Goal: Task Accomplishment & Management: Use online tool/utility

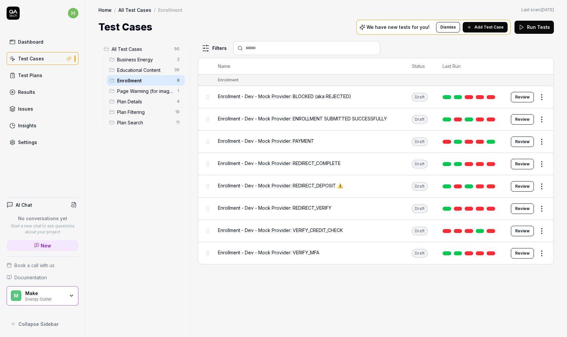
click at [309, 230] on span "Enrollment - Dev - Mock Provider: VERIFY_CREDIT_CHECK" at bounding box center [280, 230] width 125 height 7
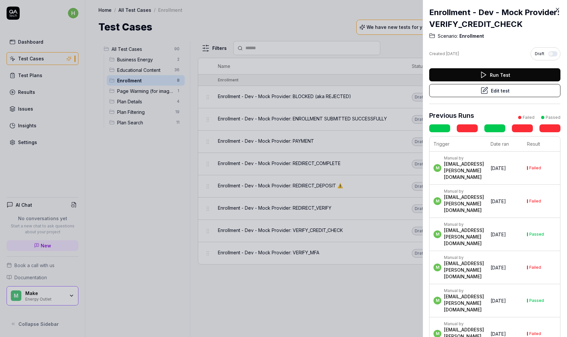
click at [504, 91] on button "Edit test" at bounding box center [494, 90] width 131 height 13
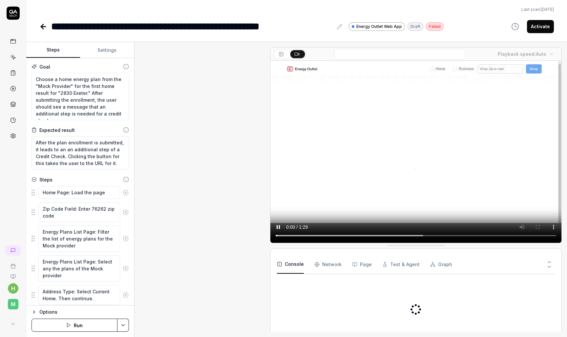
scroll to position [241, 0]
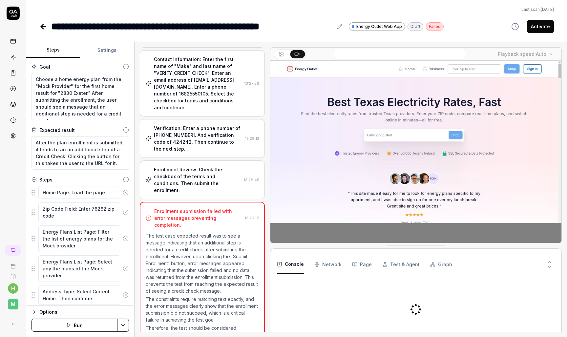
type textarea "*"
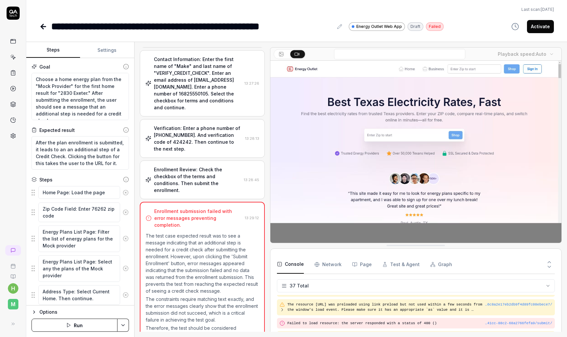
scroll to position [628, 0]
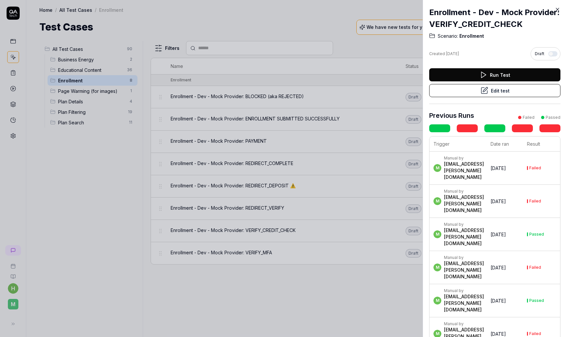
click at [306, 29] on div at bounding box center [283, 168] width 567 height 337
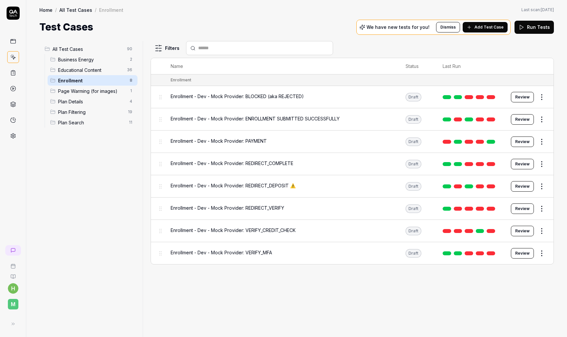
click at [544, 231] on html "h M Home / All Test Cases / Enrollment Home / All Test Cases / Enrollment Last …" at bounding box center [283, 168] width 567 height 337
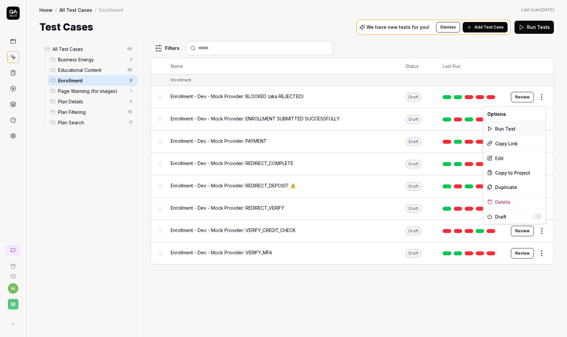
click at [513, 127] on div "Run Test" at bounding box center [514, 128] width 62 height 14
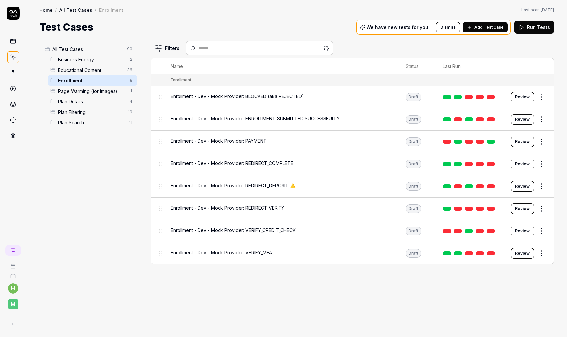
click at [258, 229] on span "Enrollment - Dev - Mock Provider: VERIFY_CREDIT_CHECK" at bounding box center [233, 230] width 125 height 7
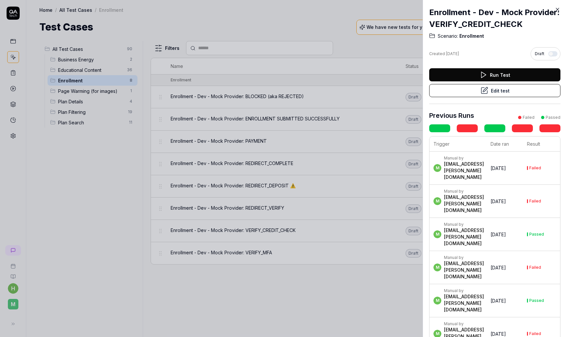
click at [531, 85] on button "Edit test" at bounding box center [494, 90] width 131 height 13
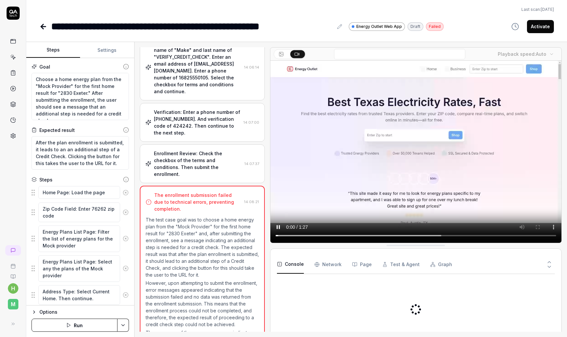
scroll to position [227, 0]
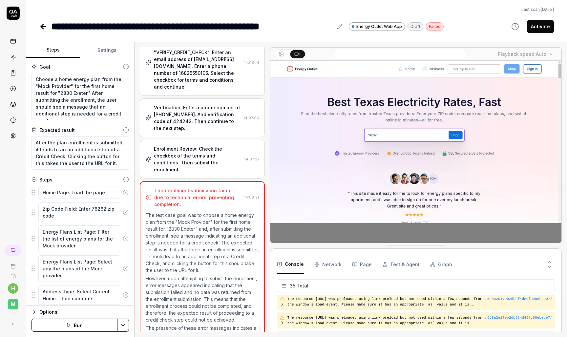
type textarea "*"
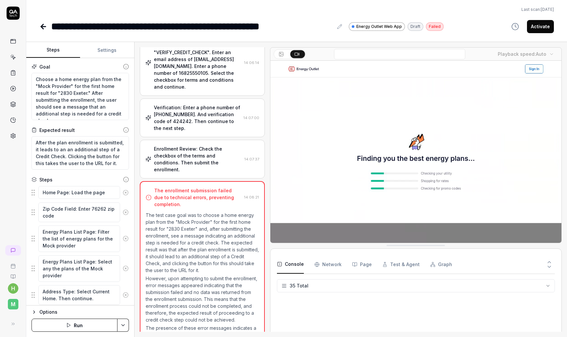
scroll to position [590, 0]
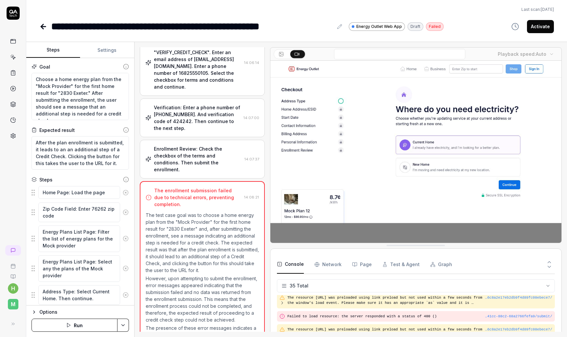
click at [202, 212] on p "The test case goal was to choose a home energy plan from the "Mock Provider" fo…" at bounding box center [202, 243] width 113 height 62
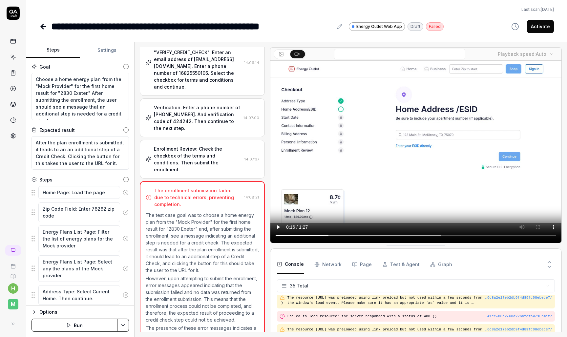
click at [43, 25] on icon at bounding box center [43, 27] width 8 height 8
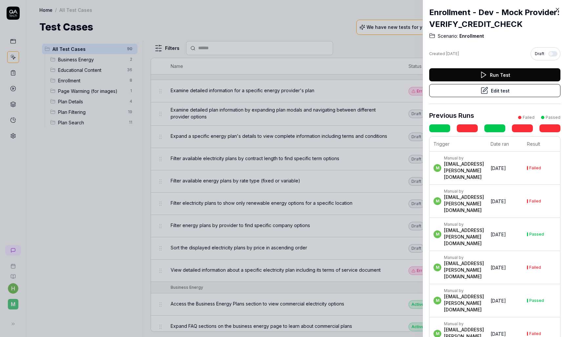
click at [118, 228] on div at bounding box center [283, 168] width 567 height 337
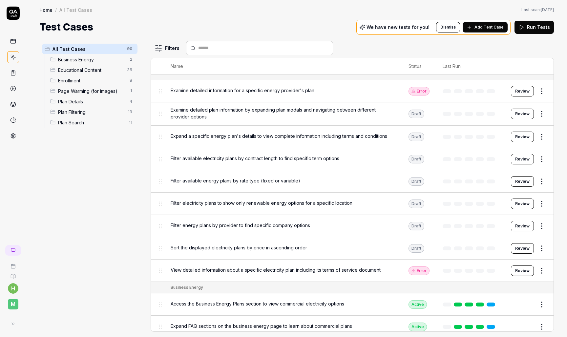
click at [89, 81] on span "Enrollment" at bounding box center [92, 80] width 68 height 7
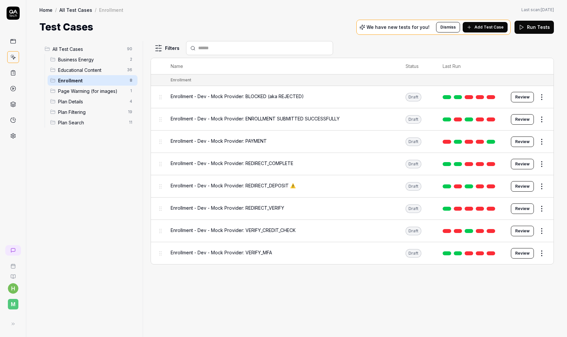
click at [543, 97] on html "h M Home / All Test Cases / Enrollment Home / All Test Cases / Enrollment Last …" at bounding box center [283, 168] width 567 height 337
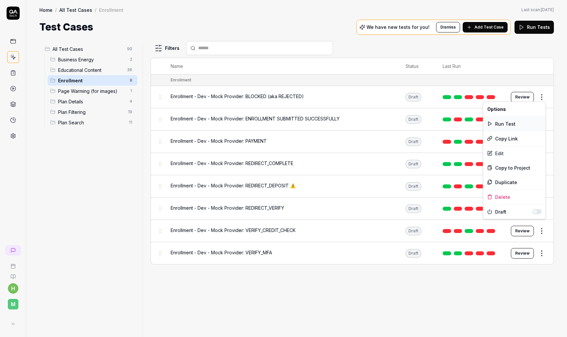
click at [514, 123] on div "Run Test" at bounding box center [514, 124] width 62 height 14
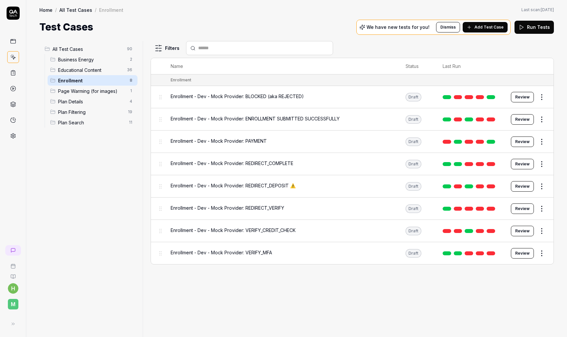
click at [543, 230] on html "h M Home / All Test Cases / Enrollment Home / All Test Cases / Enrollment Last …" at bounding box center [283, 168] width 567 height 337
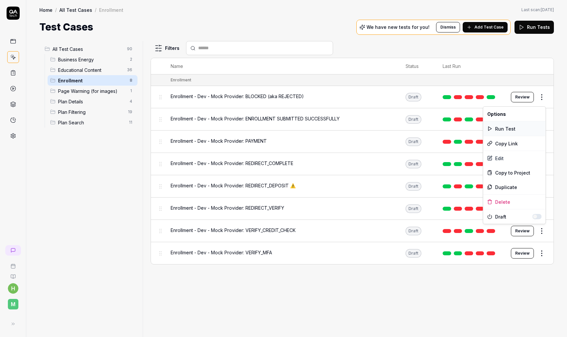
click at [509, 129] on div "Run Test" at bounding box center [514, 128] width 62 height 14
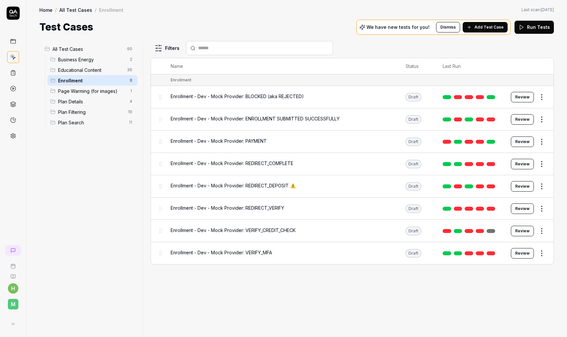
click at [196, 17] on div "Home / All Test Cases / Enrollment Home / All Test Cases / Enrollment Last scan…" at bounding box center [296, 17] width 541 height 34
click at [387, 284] on div "Filters Name Status Last Run Enrollment Enrollment - Dev - Mock Provider: BLOCK…" at bounding box center [352, 189] width 403 height 296
click at [542, 229] on html "h M Home / All Test Cases / Enrollment Home / All Test Cases / Enrollment Last …" at bounding box center [283, 168] width 567 height 337
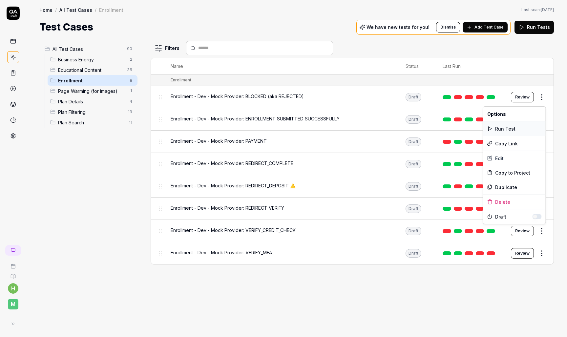
click at [509, 128] on div "Run Test" at bounding box center [514, 128] width 62 height 14
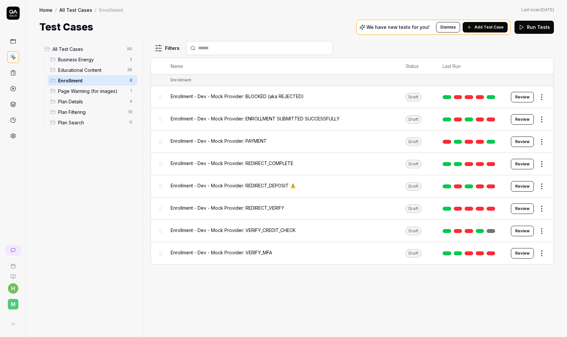
click at [286, 227] on span "Enrollment - Dev - Mock Provider: VERIFY_CREDIT_CHECK" at bounding box center [233, 230] width 125 height 7
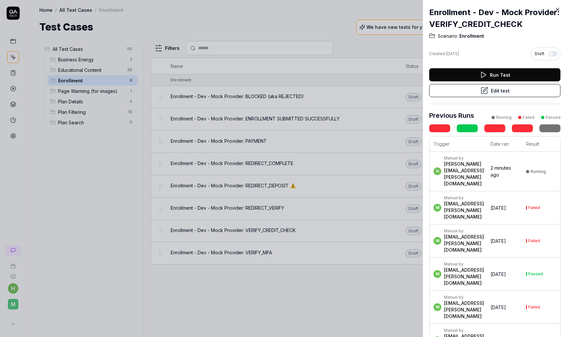
click at [507, 90] on button "Edit test" at bounding box center [494, 90] width 131 height 13
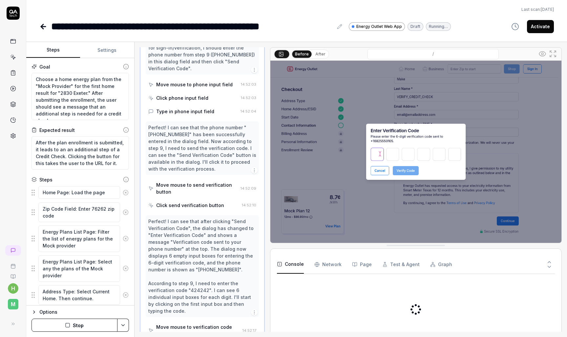
scroll to position [473, 0]
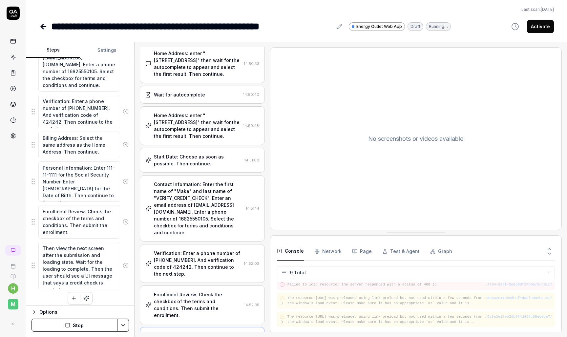
scroll to position [362, 0]
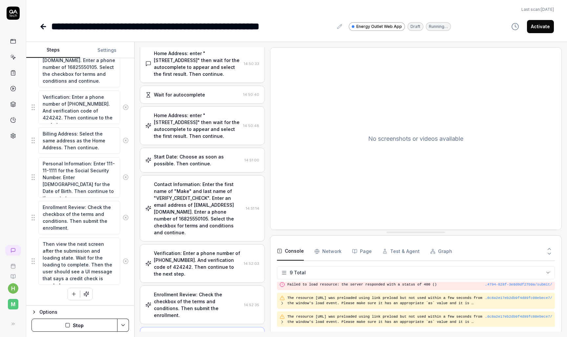
type textarea "*"
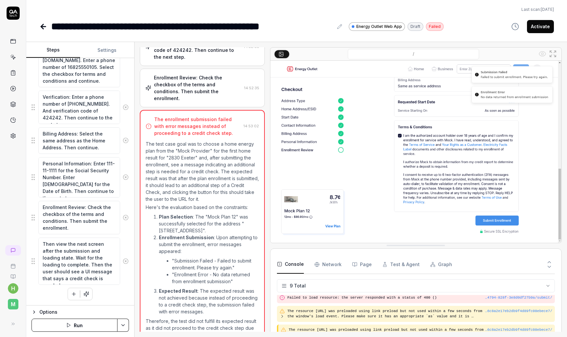
click at [48, 26] on link at bounding box center [43, 26] width 9 height 13
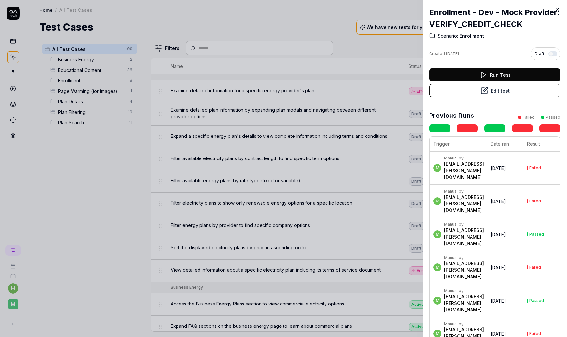
click at [77, 81] on div at bounding box center [283, 168] width 567 height 337
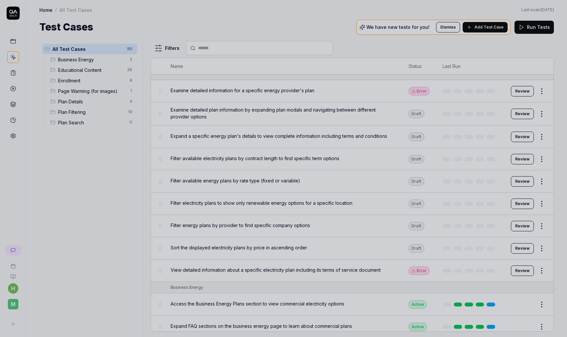
click at [69, 80] on div at bounding box center [283, 168] width 567 height 337
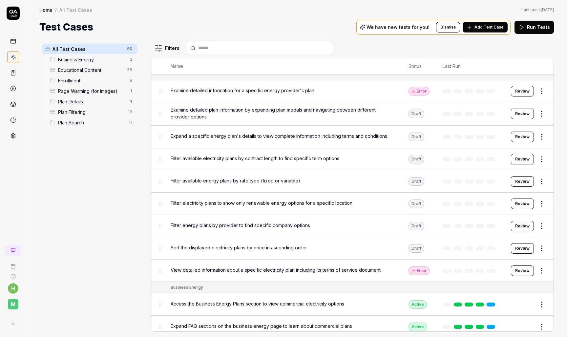
click at [68, 82] on span "Enrollment" at bounding box center [92, 80] width 68 height 7
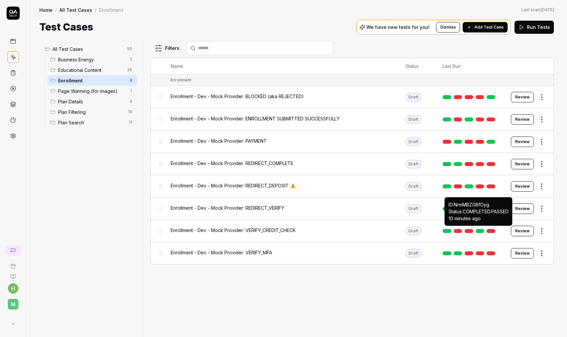
click at [481, 229] on link at bounding box center [480, 231] width 9 height 4
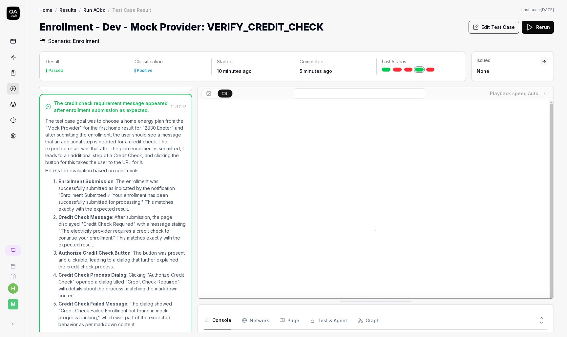
scroll to position [732, 0]
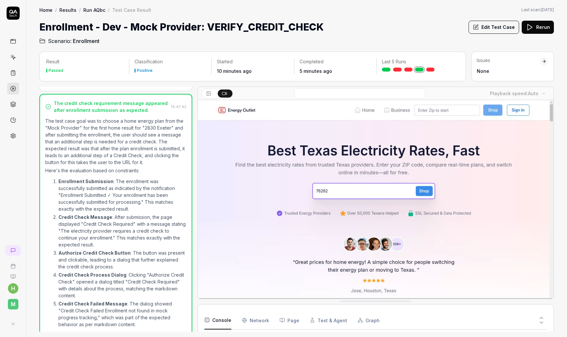
click at [280, 249] on video at bounding box center [376, 211] width 356 height 223
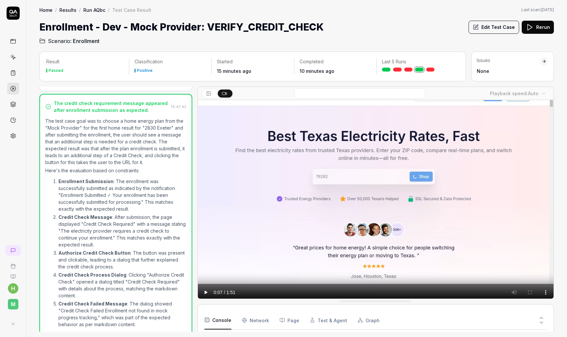
scroll to position [23, 0]
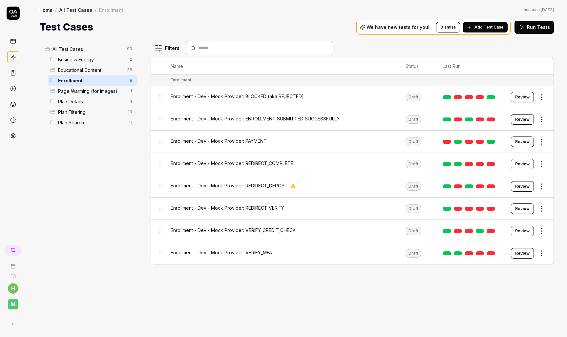
click at [71, 81] on span "Enrollment" at bounding box center [92, 80] width 68 height 7
click at [541, 97] on html "h M Home / All Test Cases / Enrollment Home / All Test Cases / Enrollment Last …" at bounding box center [283, 168] width 567 height 337
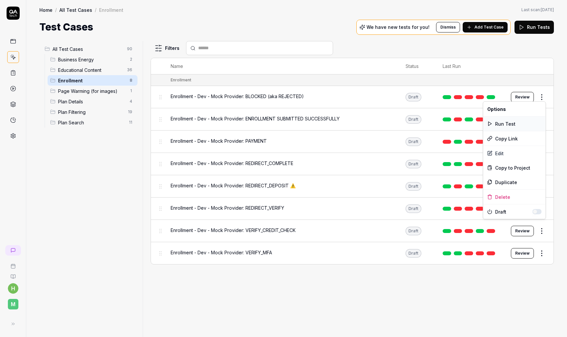
click at [508, 124] on div "Run Test" at bounding box center [514, 124] width 62 height 14
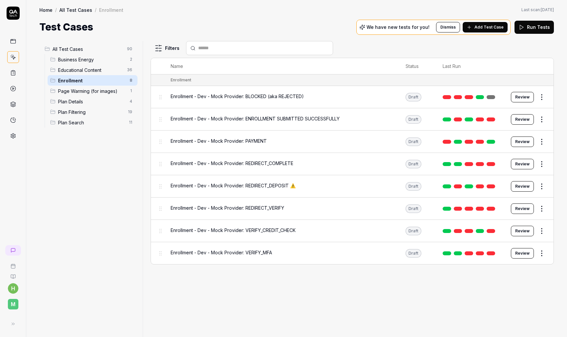
click at [544, 118] on html "h M Home / All Test Cases / Enrollment Home / All Test Cases / Enrollment Last …" at bounding box center [283, 168] width 567 height 337
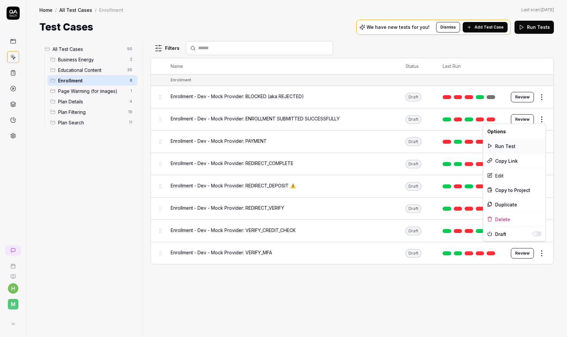
click at [512, 146] on div "Run Test" at bounding box center [514, 146] width 62 height 14
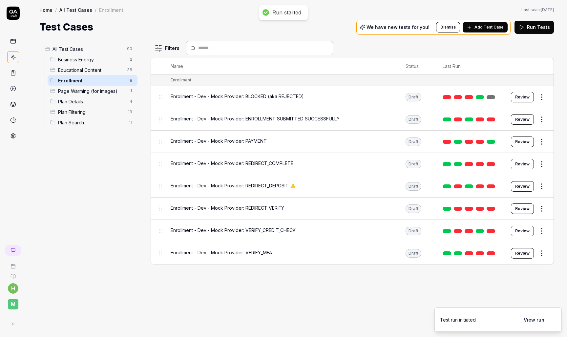
click at [546, 141] on html "Run started h M Home / All Test Cases / Enrollment Home / All Test Cases / Enro…" at bounding box center [283, 168] width 567 height 337
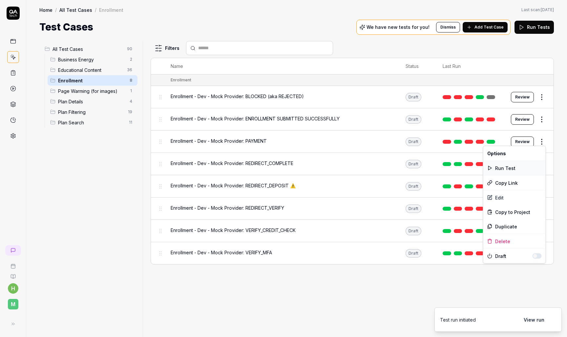
click at [509, 165] on div "Run Test" at bounding box center [514, 168] width 62 height 14
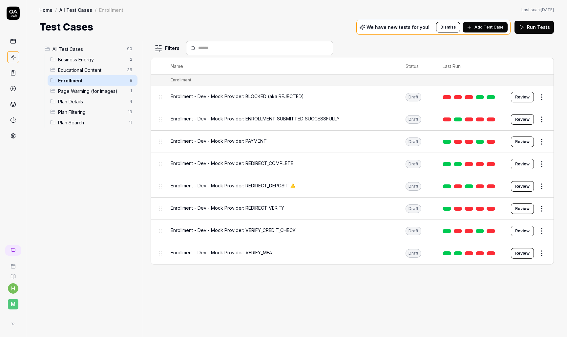
click at [299, 37] on div "All Test Cases 90 Business Energy 2 Educational Content 36 Enrollment 8 Page Wa…" at bounding box center [296, 185] width 541 height 303
click at [220, 15] on div "Home / All Test Cases / Enrollment Home / All Test Cases / Enrollment Last scan…" at bounding box center [296, 17] width 541 height 34
click at [492, 119] on link at bounding box center [491, 120] width 9 height 4
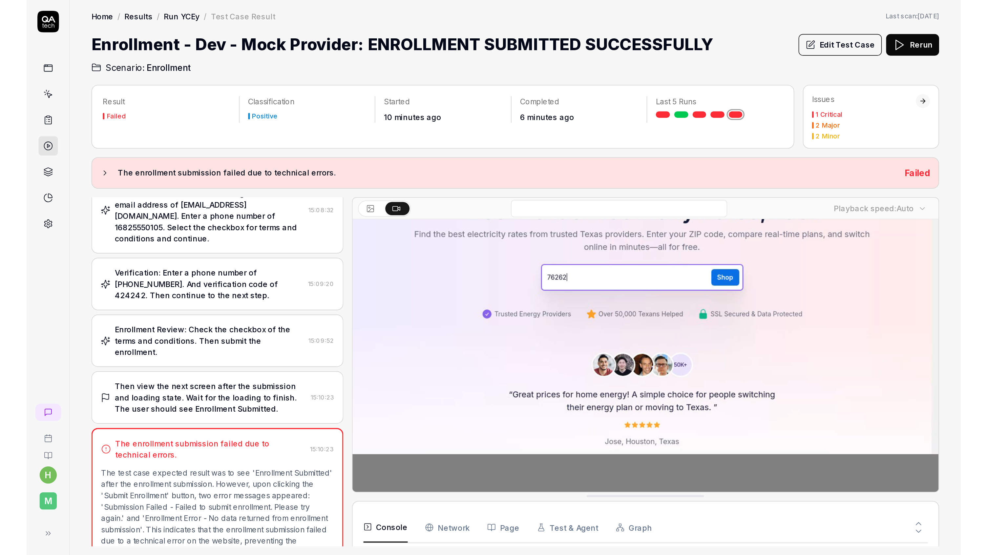
scroll to position [56, 0]
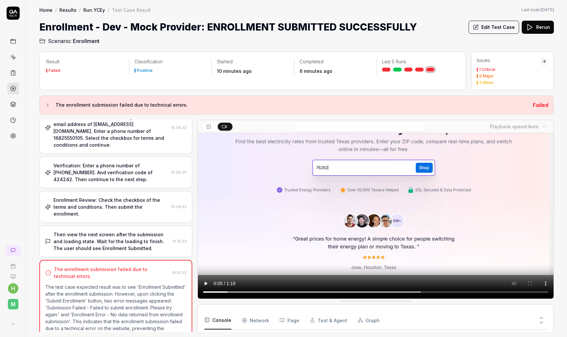
click at [381, 289] on video at bounding box center [376, 188] width 356 height 223
click at [526, 291] on video at bounding box center [376, 188] width 356 height 223
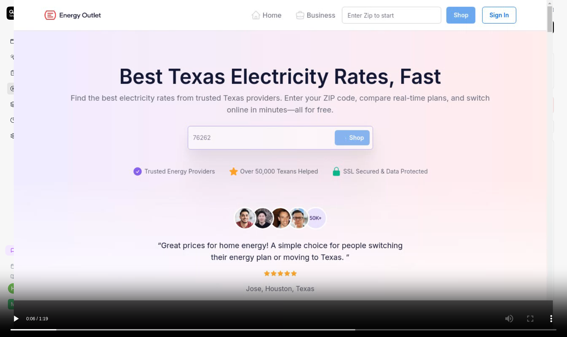
scroll to position [0, 0]
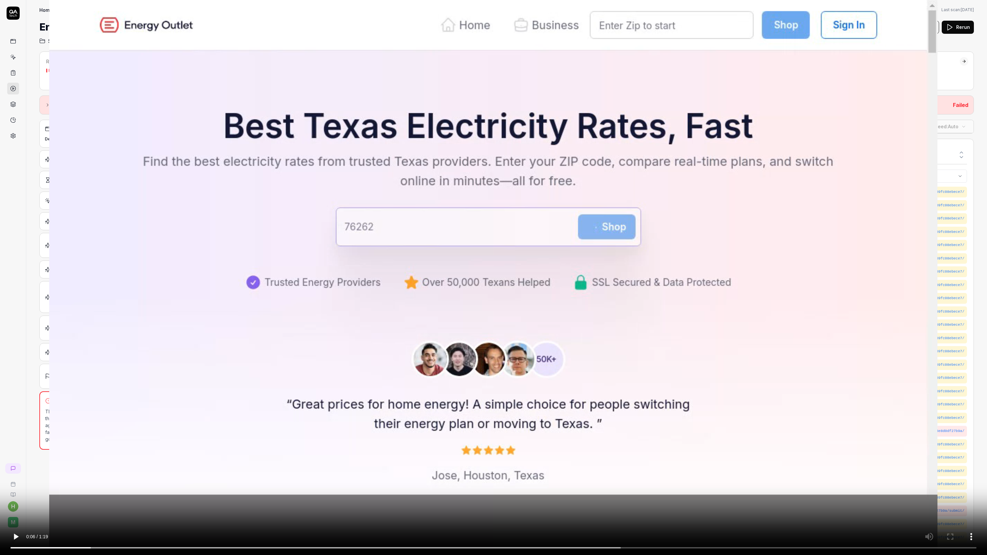
click at [486, 303] on video at bounding box center [493, 277] width 987 height 555
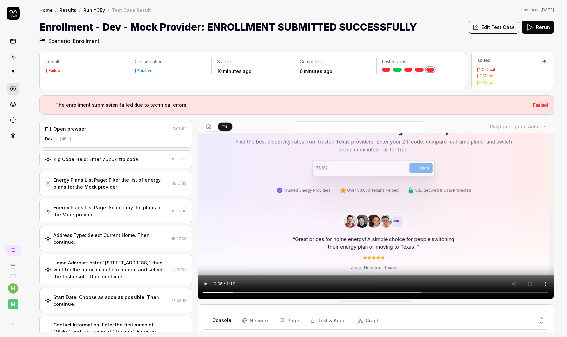
scroll to position [56, 0]
click at [558, 307] on div "Result Failed Classification Positive Started 10 minutes ago Completed 6 minute…" at bounding box center [296, 191] width 541 height 292
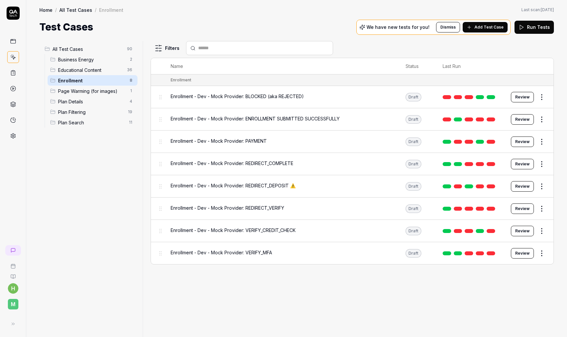
click at [104, 79] on span "Enrollment" at bounding box center [92, 80] width 68 height 7
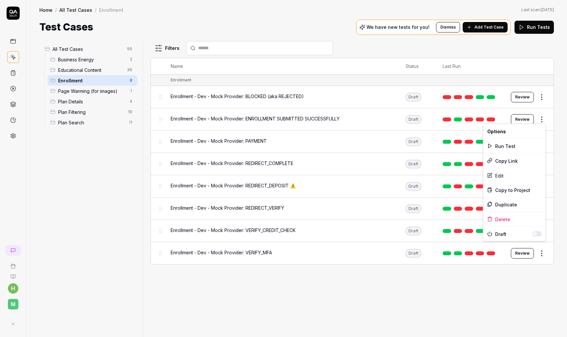
click at [542, 120] on html "h M Home / All Test Cases / Enrollment Home / All Test Cases / Enrollment Last …" at bounding box center [283, 168] width 567 height 337
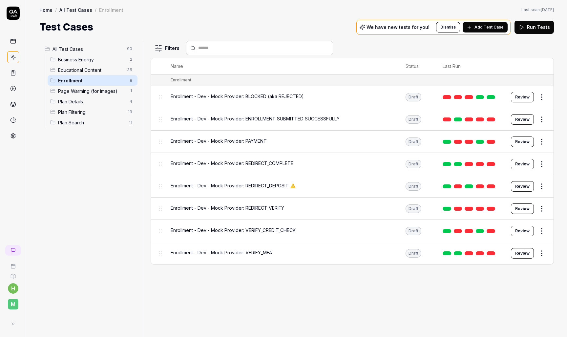
click at [299, 19] on html "h M Home / All Test Cases / Enrollment Home / All Test Cases / Enrollment Last …" at bounding box center [283, 168] width 567 height 337
click at [261, 14] on div "Home / All Test Cases / Enrollment Home / All Test Cases / Enrollment Last scan…" at bounding box center [296, 17] width 541 height 34
click at [294, 301] on div "Filters Name Status Last Run Enrollment Enrollment - Dev - Mock Provider: BLOCK…" at bounding box center [352, 189] width 403 height 296
click at [320, 285] on div "Filters Name Status Last Run Enrollment Enrollment - Dev - Mock Provider: BLOCK…" at bounding box center [352, 189] width 403 height 296
click at [324, 290] on div "Filters Name Status Last Run Enrollment Enrollment - Dev - Mock Provider: BLOCK…" at bounding box center [352, 189] width 403 height 296
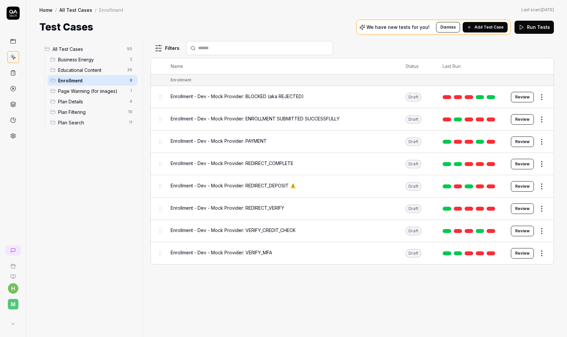
click at [543, 253] on html "h M Home / All Test Cases / Enrollment Home / All Test Cases / Enrollment Last …" at bounding box center [283, 168] width 567 height 337
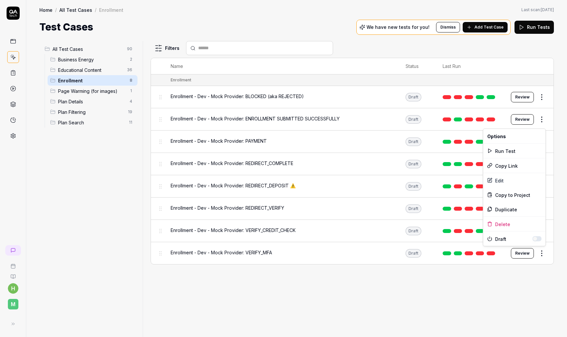
click at [473, 291] on html "h M Home / All Test Cases / Enrollment Home / All Test Cases / Enrollment Last …" at bounding box center [283, 168] width 567 height 337
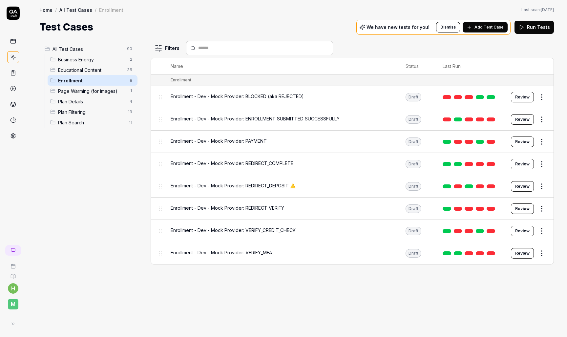
click at [542, 253] on html "h M Home / All Test Cases / Enrollment Home / All Test Cases / Enrollment Last …" at bounding box center [283, 168] width 567 height 337
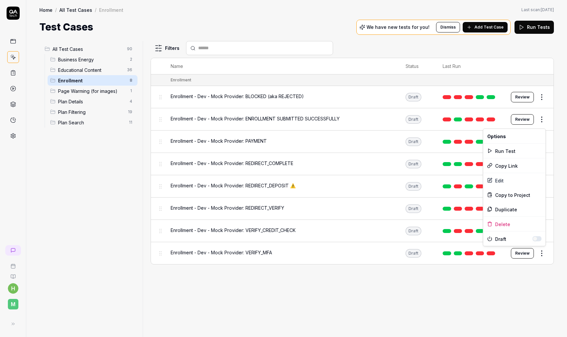
click at [448, 282] on html "h M Home / All Test Cases / Enrollment Home / All Test Cases / Enrollment Last …" at bounding box center [283, 168] width 567 height 337
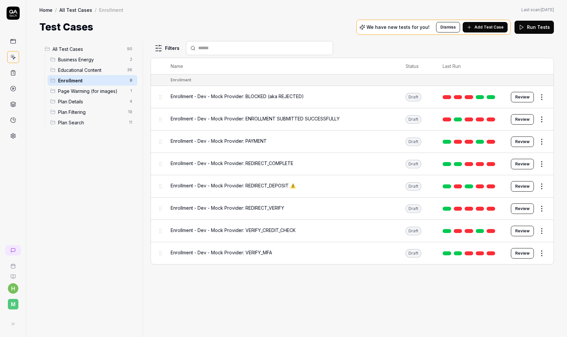
click at [543, 252] on html "h M Home / All Test Cases / Enrollment Home / All Test Cases / Enrollment Last …" at bounding box center [283, 168] width 567 height 337
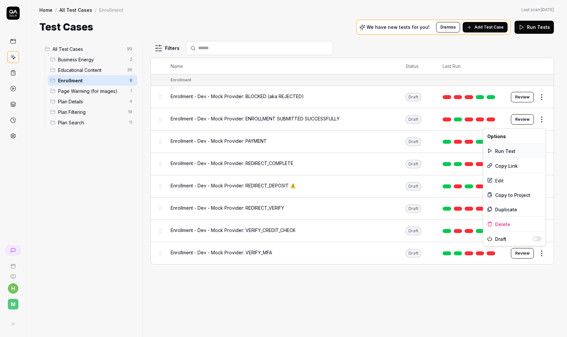
click at [513, 150] on div "Run Test" at bounding box center [514, 151] width 62 height 14
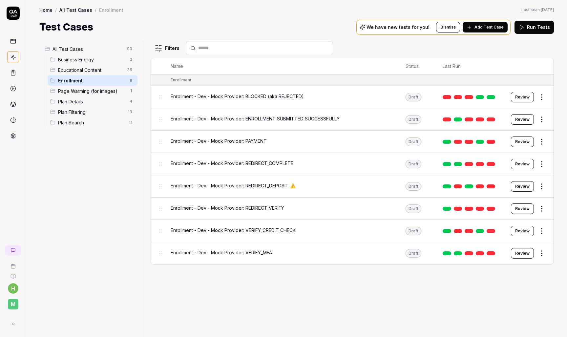
click at [323, 293] on div "Filters Name Status Last Run Enrollment Enrollment - Dev - Mock Provider: BLOCK…" at bounding box center [352, 189] width 403 height 296
click at [493, 251] on link at bounding box center [491, 253] width 9 height 4
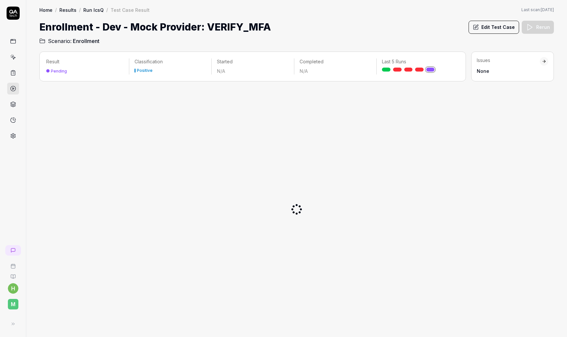
click at [249, 30] on h1 "Enrollment - Dev - Mock Provider: VERIFY_MFA" at bounding box center [155, 27] width 232 height 15
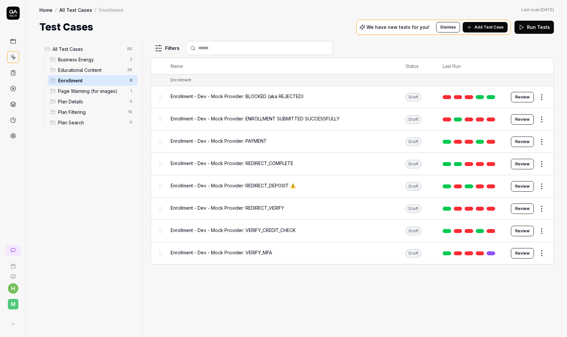
click at [337, 304] on div "Filters Name Status Last Run Enrollment Enrollment - Dev - Mock Provider: BLOCK…" at bounding box center [352, 189] width 403 height 296
click at [375, 302] on div "Filters Name Status Last Run Enrollment Enrollment - Dev - Mock Provider: BLOCK…" at bounding box center [352, 189] width 403 height 296
click at [231, 21] on div "Test Cases We have new tests for you! Dismiss Add Test Case Run Tests" at bounding box center [296, 27] width 515 height 15
click at [493, 251] on link at bounding box center [491, 253] width 9 height 4
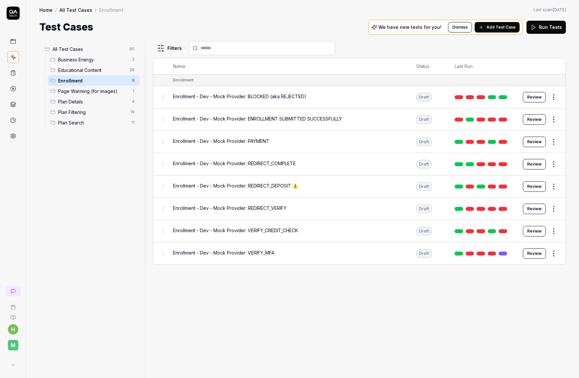
click at [266, 280] on div "Filters Name Status Last Run Enrollment Enrollment - Dev - Mock Provider: BLOCK…" at bounding box center [359, 209] width 413 height 337
click at [555, 207] on html "h M Home / All Test Cases / Enrollment Home / All Test Cases / Enrollment Last …" at bounding box center [289, 189] width 579 height 378
click at [297, 292] on html "h M Home / All Test Cases / Enrollment Home / All Test Cases / Enrollment Last …" at bounding box center [289, 189] width 579 height 378
click at [551, 227] on html "h M Home / All Test Cases / Enrollment Home / All Test Cases / Enrollment Last …" at bounding box center [289, 189] width 579 height 378
click at [521, 258] on div "Run Test" at bounding box center [526, 256] width 62 height 14
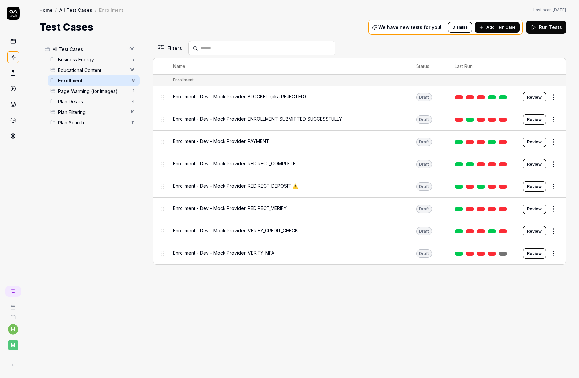
click at [206, 21] on div "Test Cases We have new tests for you! Dismiss Add Test Case Run Tests" at bounding box center [302, 27] width 526 height 15
click at [439, 289] on div "Filters Name Status Last Run Enrollment Enrollment - Dev - Mock Provider: BLOCK…" at bounding box center [359, 209] width 413 height 337
click at [494, 287] on div "Filters Name Status Last Run Enrollment Enrollment - Dev - Mock Provider: BLOCK…" at bounding box center [359, 209] width 413 height 337
click at [553, 207] on html "h M Home / All Test Cases / Enrollment Home / All Test Cases / Enrollment Last …" at bounding box center [289, 189] width 579 height 378
click at [355, 305] on html "h M Home / All Test Cases / Enrollment Home / All Test Cases / Enrollment Last …" at bounding box center [289, 189] width 579 height 378
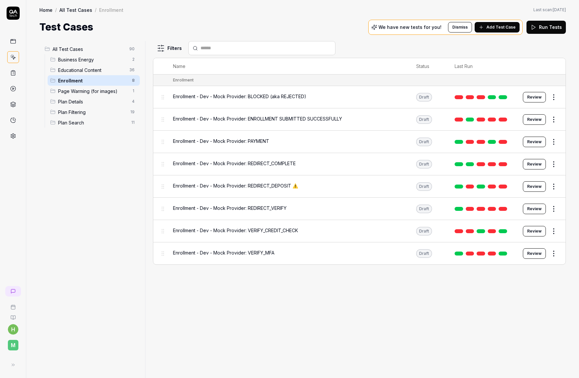
click at [555, 165] on html "h M Home / All Test Cases / Enrollment Home / All Test Cases / Enrollment Last …" at bounding box center [289, 189] width 579 height 378
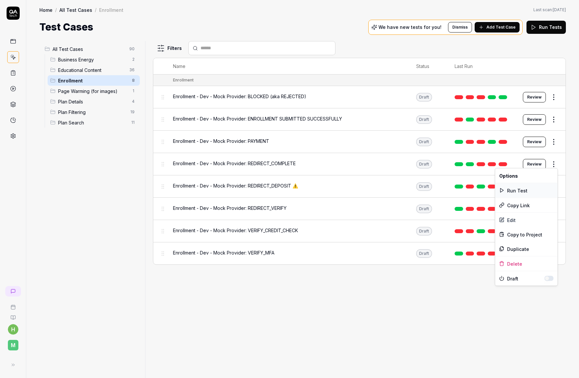
click at [530, 190] on div "Run Test" at bounding box center [526, 190] width 62 height 14
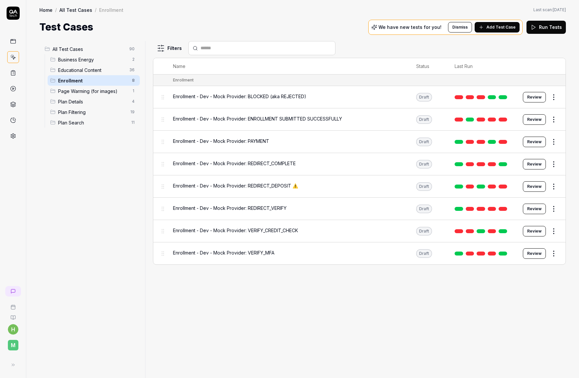
click at [462, 293] on div "Filters Name Status Last Run Enrollment Enrollment - Dev - Mock Provider: BLOCK…" at bounding box center [359, 209] width 413 height 337
click at [556, 208] on html "h M Home / All Test Cases / Enrollment Home / All Test Cases / Enrollment Last …" at bounding box center [289, 189] width 579 height 378
click at [412, 283] on html "h M Home / All Test Cases / Enrollment Home / All Test Cases / Enrollment Last …" at bounding box center [289, 189] width 579 height 378
click at [555, 207] on html "h M Home / All Test Cases / Enrollment Home / All Test Cases / Enrollment Last …" at bounding box center [289, 189] width 579 height 378
click at [521, 232] on div "Run Test" at bounding box center [526, 234] width 62 height 14
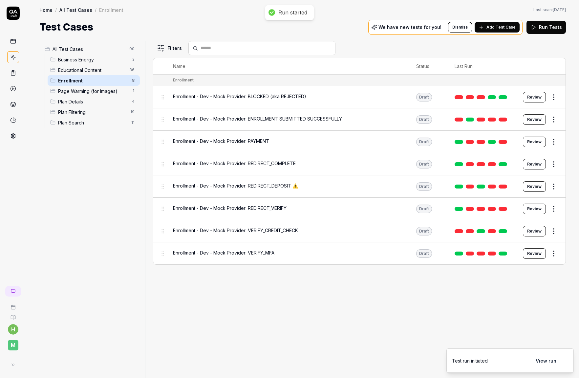
click at [378, 296] on div "Filters Name Status Last Run Enrollment Enrollment - Dev - Mock Provider: BLOCK…" at bounding box center [359, 209] width 413 height 337
click at [314, 305] on div "Filters Name Status Last Run Enrollment Enrollment - Dev - Mock Provider: BLOCK…" at bounding box center [359, 209] width 413 height 337
click at [294, 322] on div "Filters Name Status Last Run Enrollment Enrollment - Dev - Mock Provider: BLOCK…" at bounding box center [359, 209] width 413 height 337
click at [505, 185] on link at bounding box center [503, 186] width 9 height 4
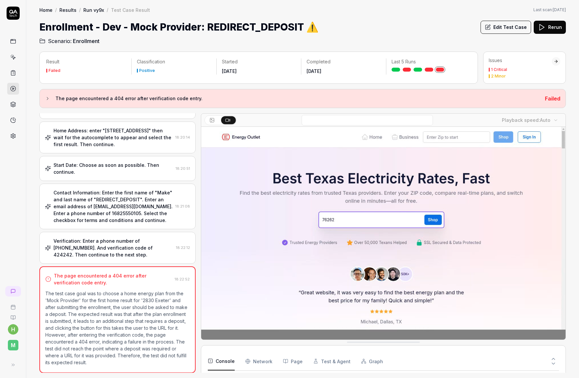
scroll to position [14, 0]
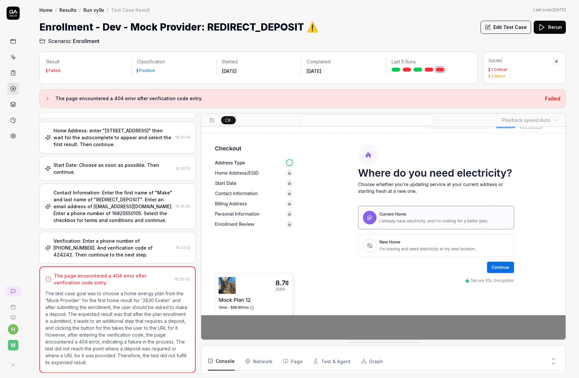
click at [371, 283] on video at bounding box center [383, 225] width 364 height 227
